Goal: Find specific page/section

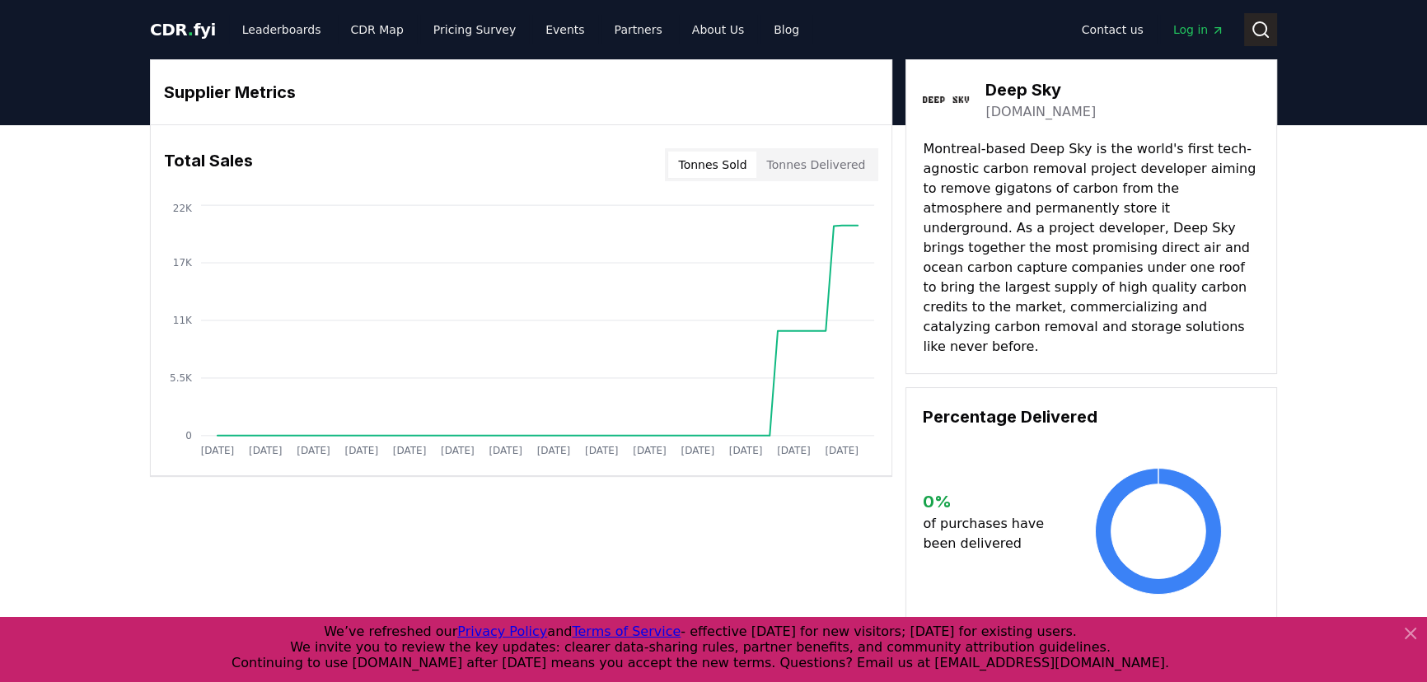
click at [1261, 24] on icon at bounding box center [1261, 30] width 20 height 20
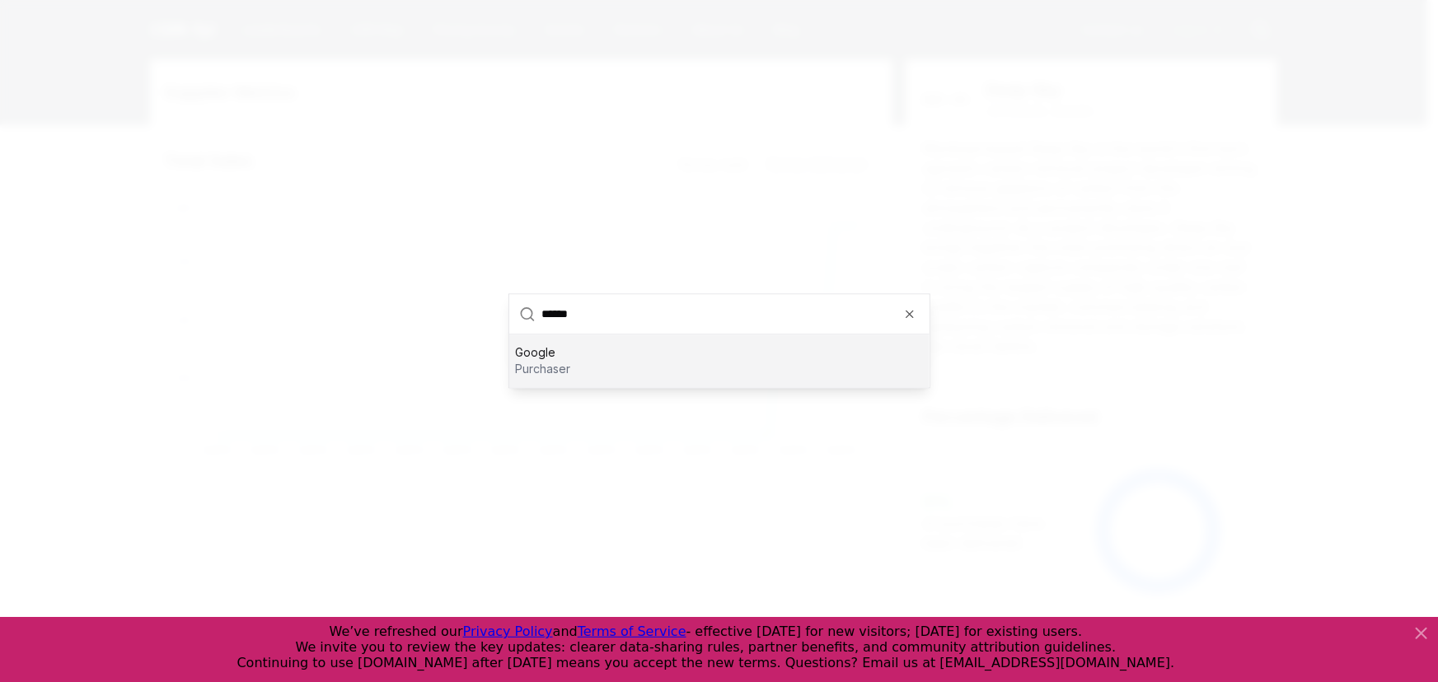
type input "******"
click at [582, 342] on div "Google purchaser" at bounding box center [719, 361] width 420 height 53
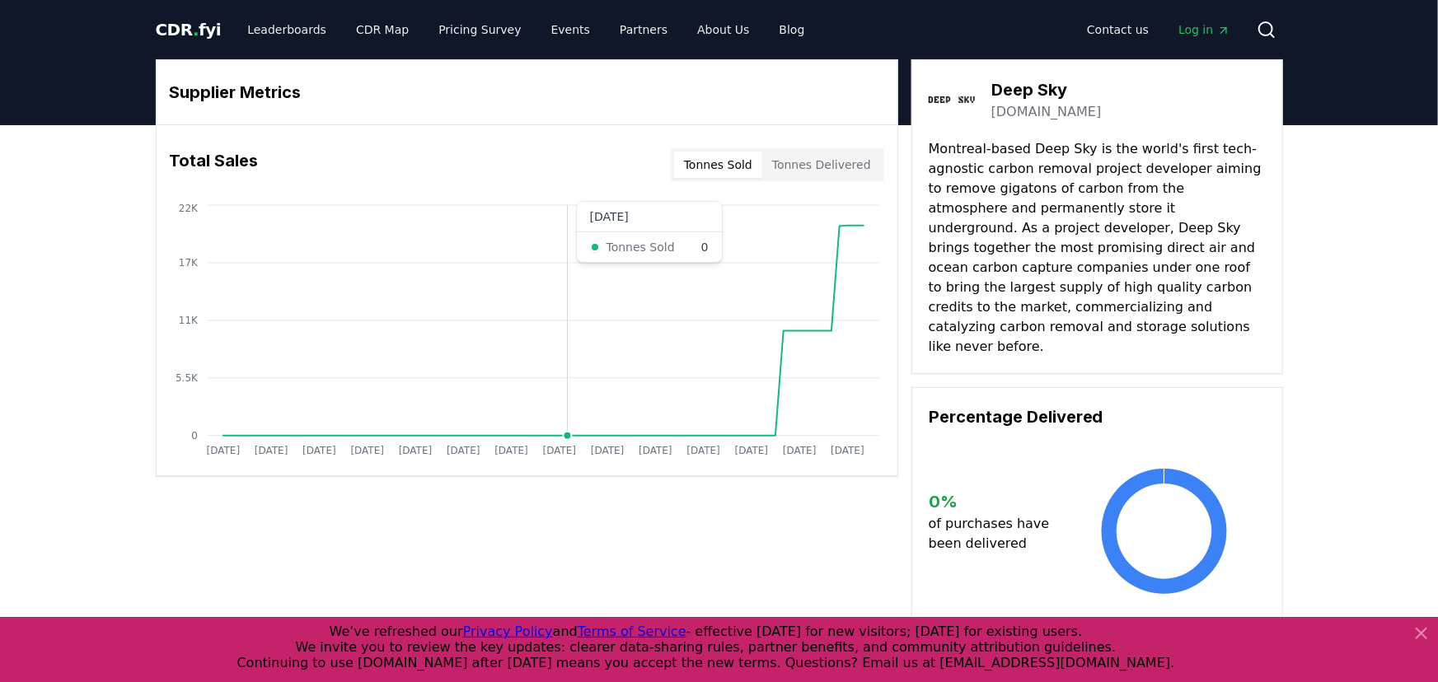
click at [554, 351] on icon "[DATE] [DATE] [DATE] [DATE] [DATE] [DATE] [DATE] [DATE] [DATE] [DATE] [DATE] [D…" at bounding box center [520, 333] width 727 height 264
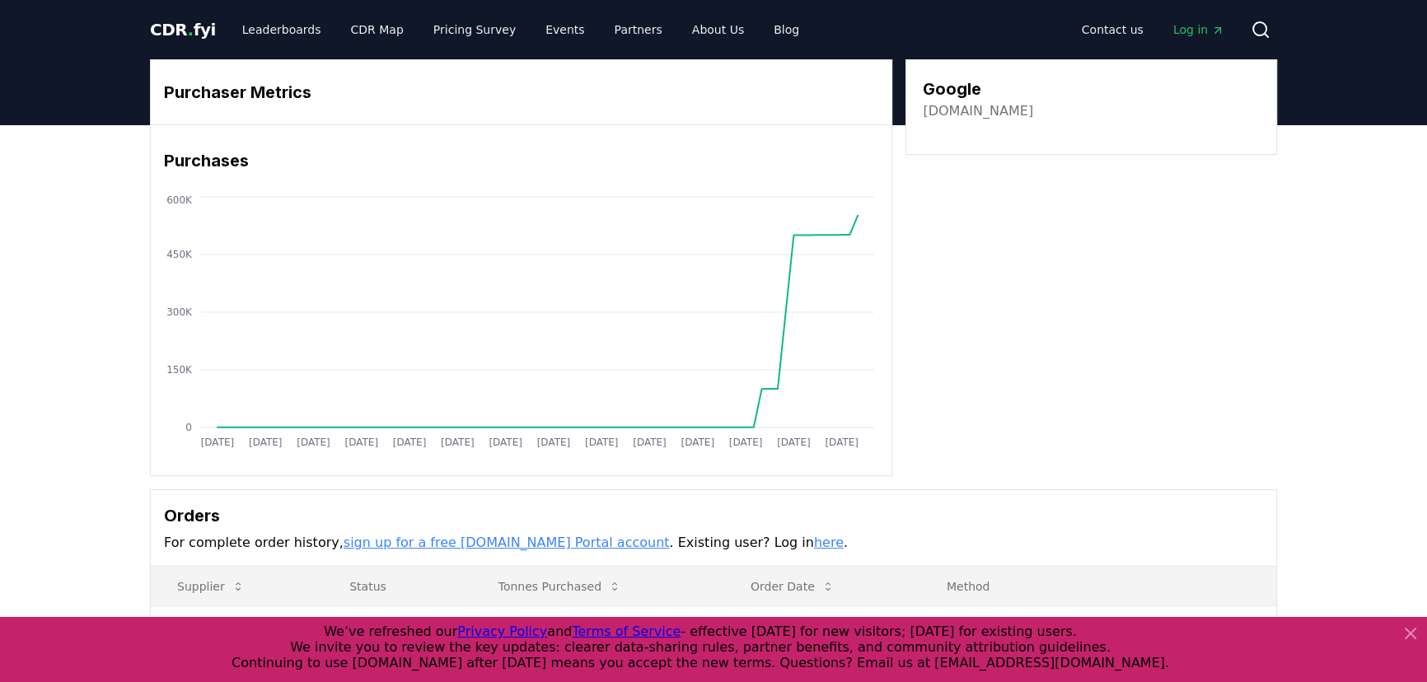
click at [1239, 27] on div "Contact us Log in Search" at bounding box center [1044, 29] width 465 height 33
click at [1248, 31] on button "Search" at bounding box center [1260, 29] width 33 height 33
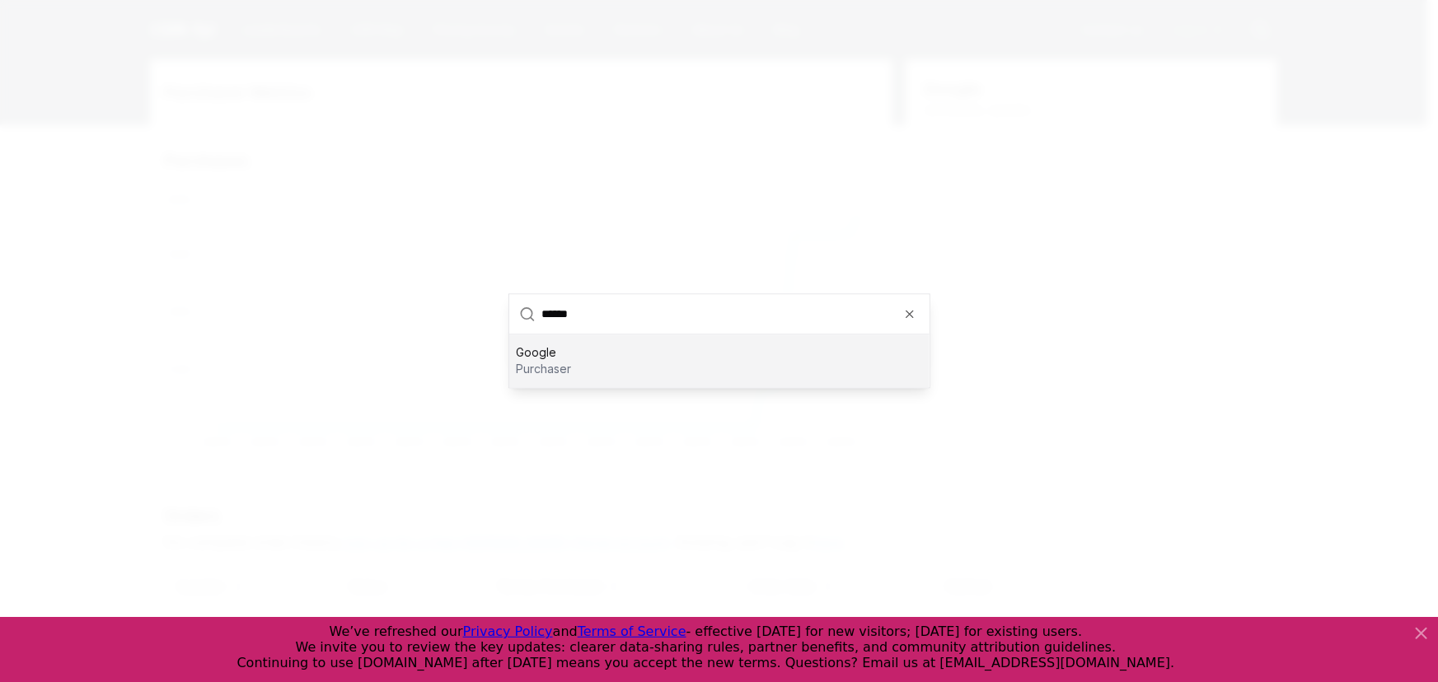
click at [566, 362] on p "purchaser" at bounding box center [543, 370] width 55 height 16
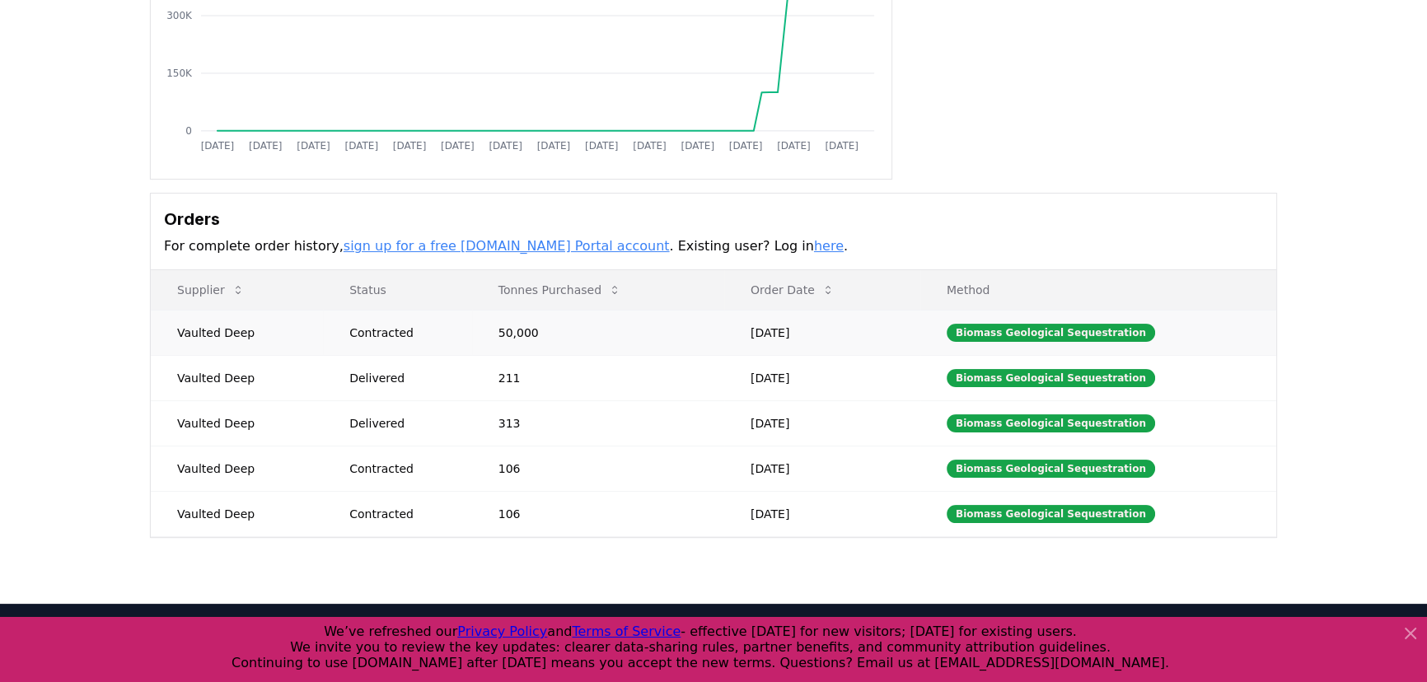
scroll to position [301, 0]
